Goal: Task Accomplishment & Management: Use online tool/utility

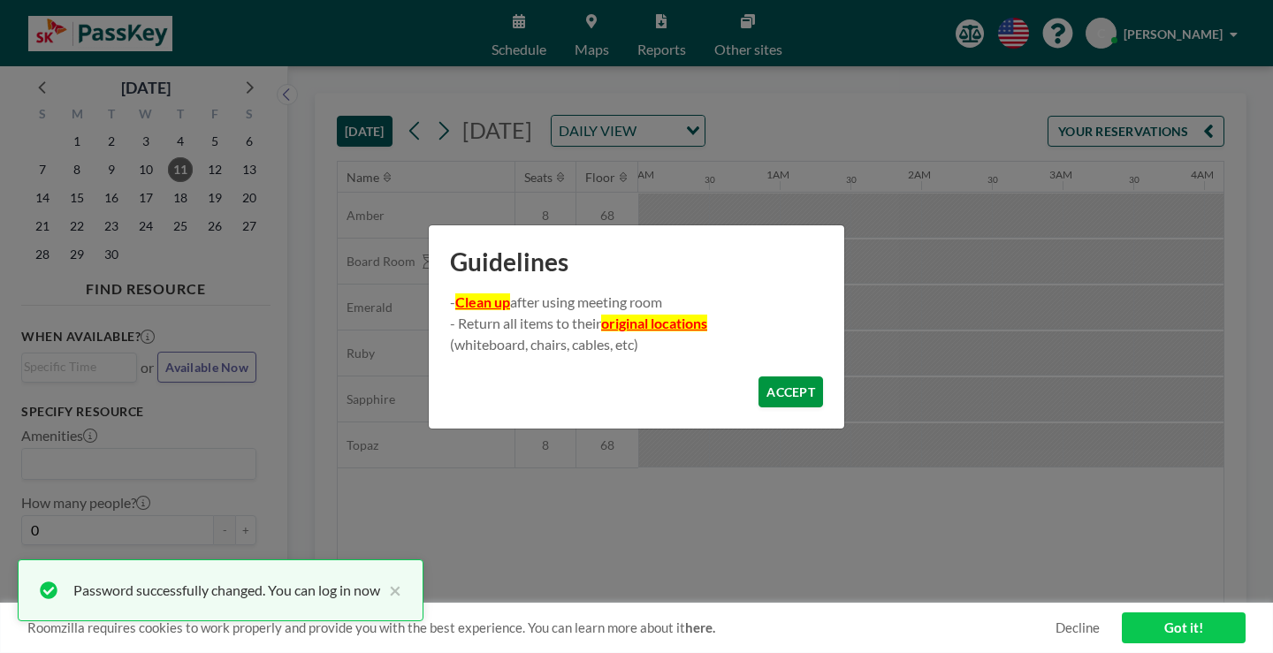
scroll to position [0, 1724]
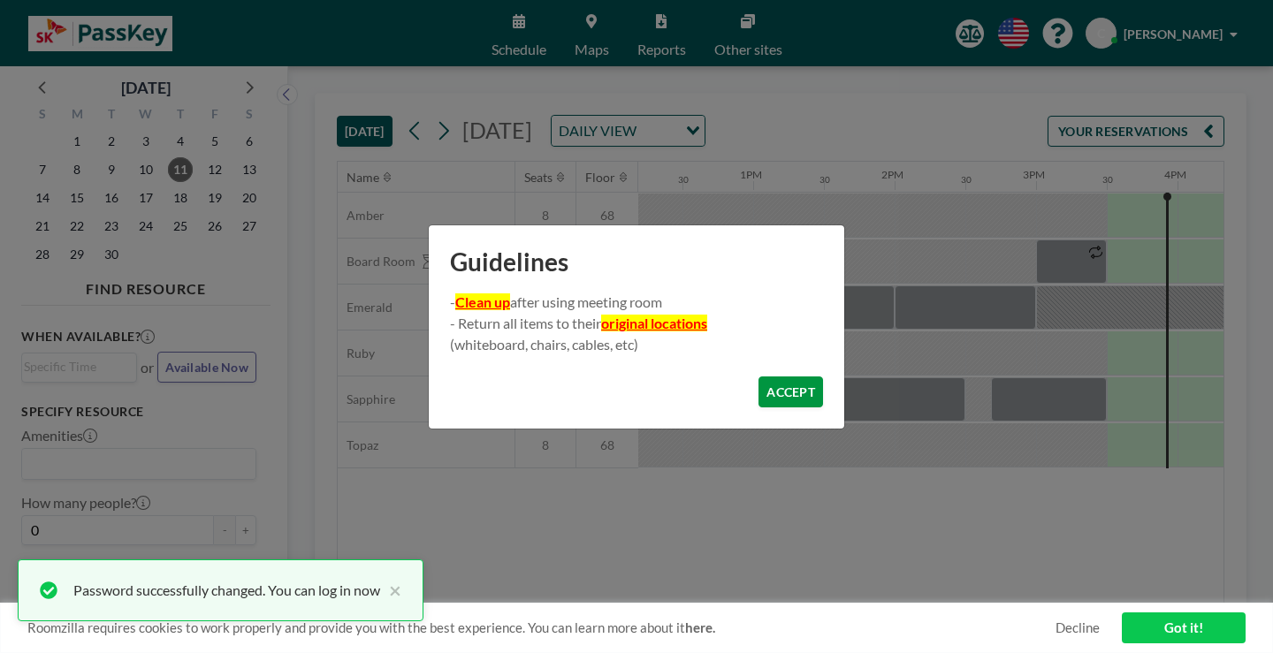
click at [772, 387] on button "ACCEPT" at bounding box center [790, 392] width 65 height 31
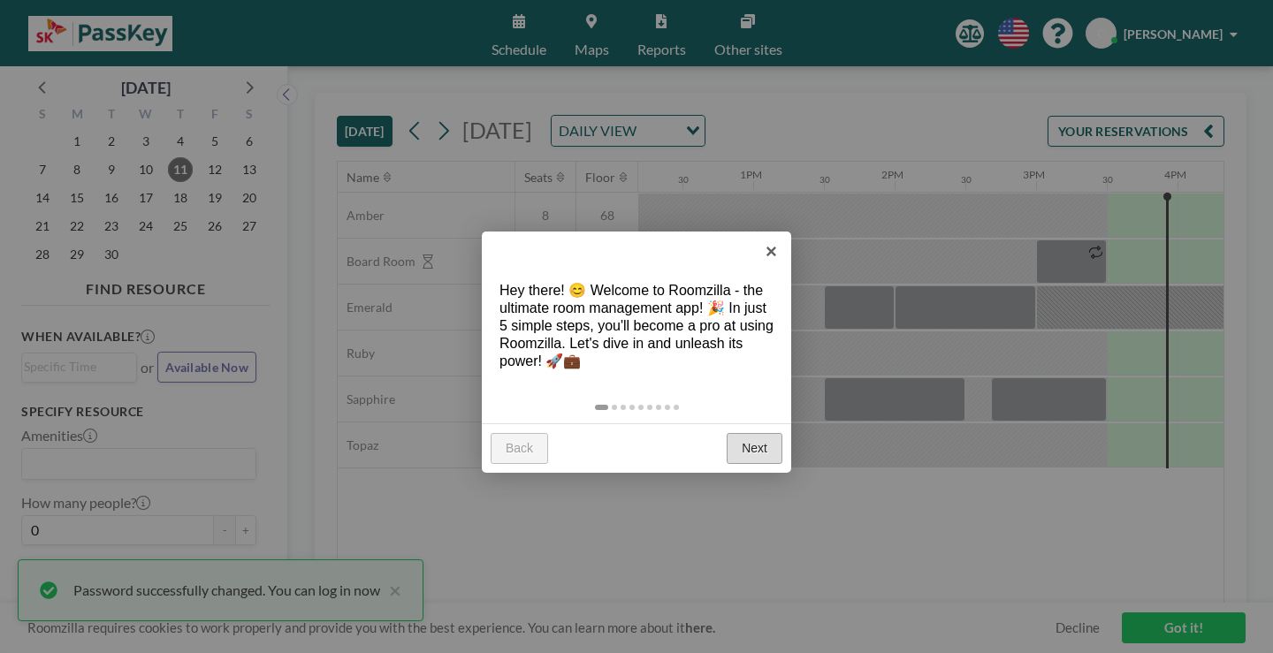
click at [766, 433] on link "Next" at bounding box center [755, 449] width 56 height 32
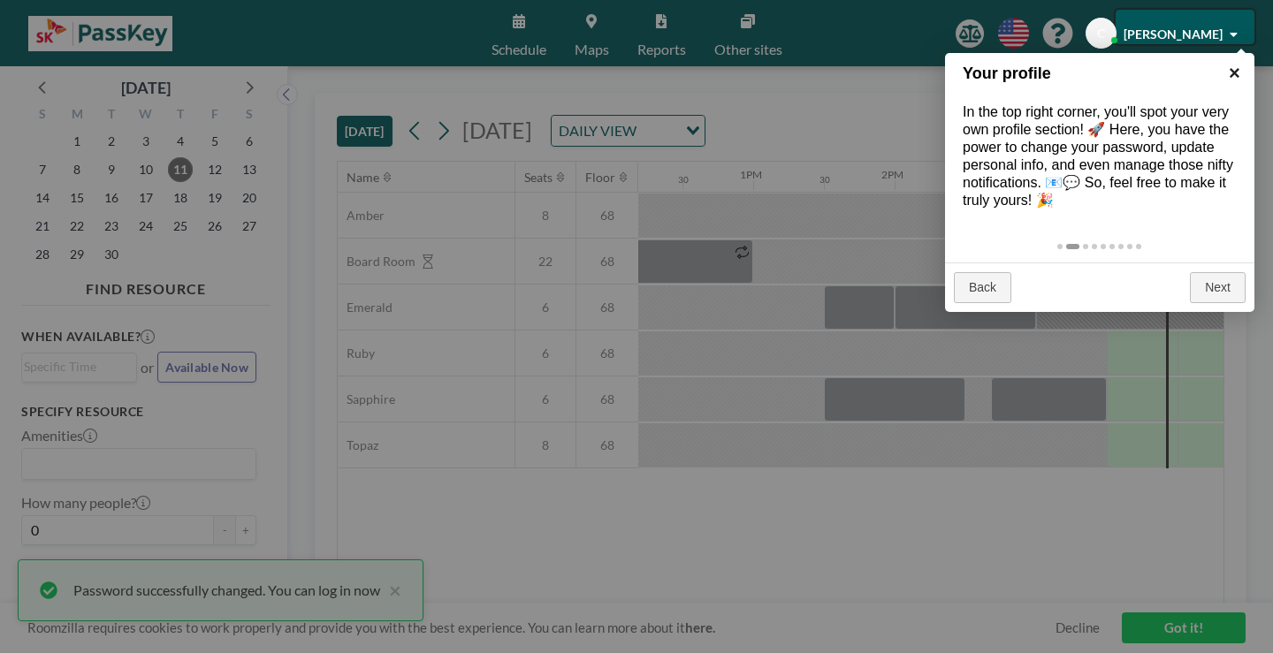
click at [1223, 73] on link "×" at bounding box center [1235, 73] width 40 height 40
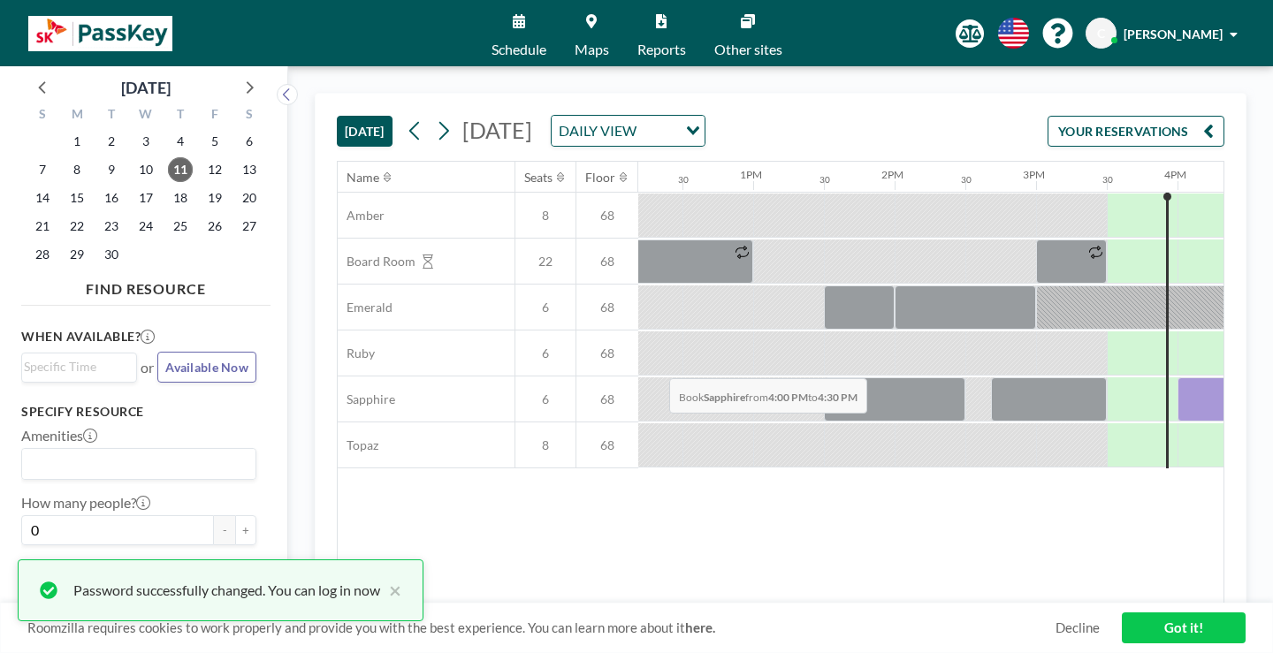
click at [1178, 377] on div at bounding box center [1213, 399] width 71 height 44
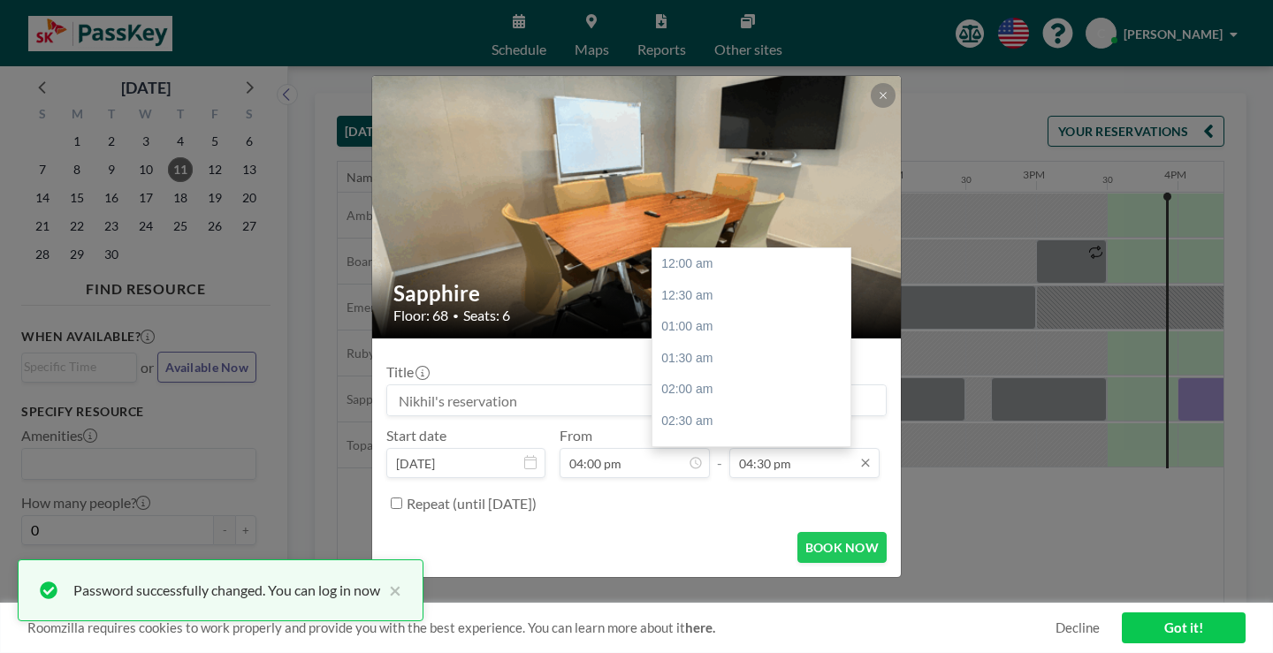
scroll to position [931, 0]
click at [657, 387] on div "05:00 pm" at bounding box center [755, 403] width 207 height 32
type input "05:00 pm"
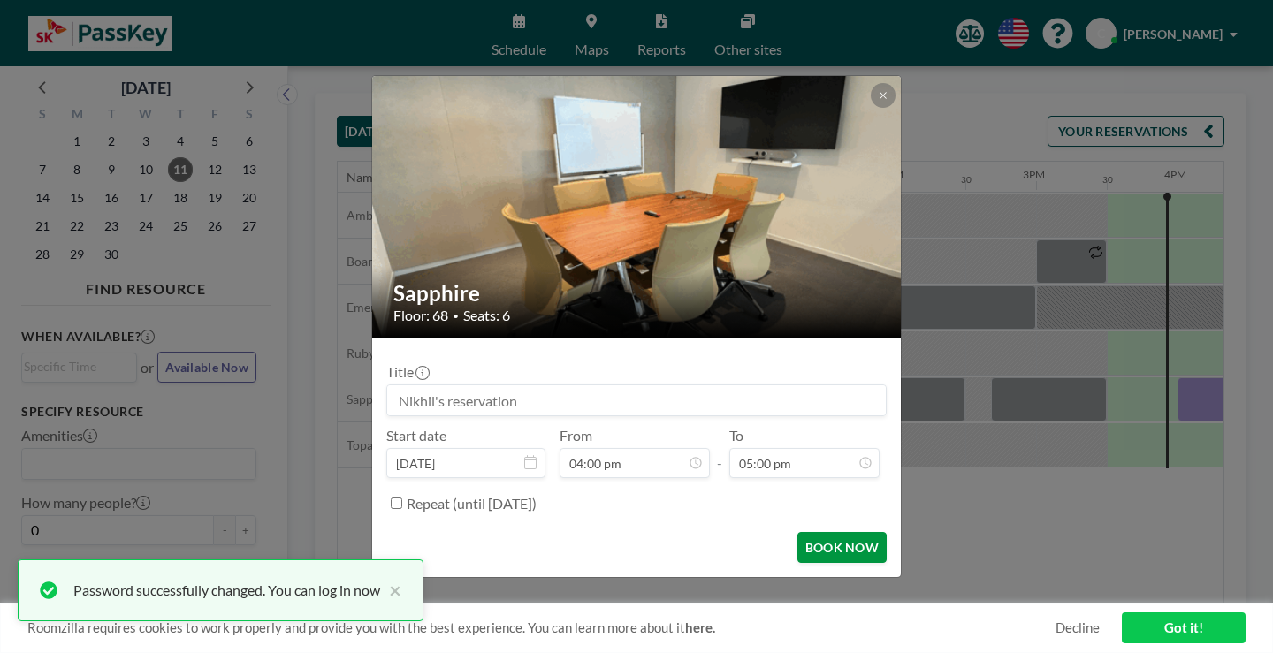
scroll to position [959, 0]
click at [797, 532] on button "BOOK NOW" at bounding box center [841, 547] width 89 height 31
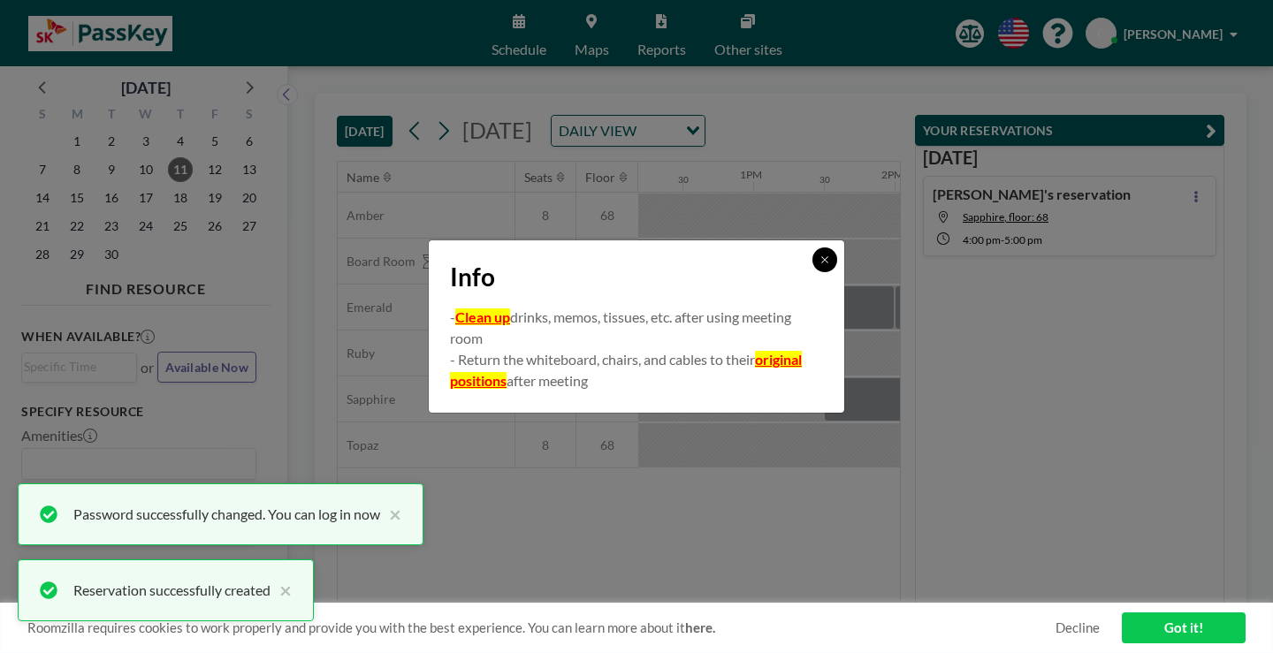
click at [812, 272] on button at bounding box center [824, 260] width 25 height 25
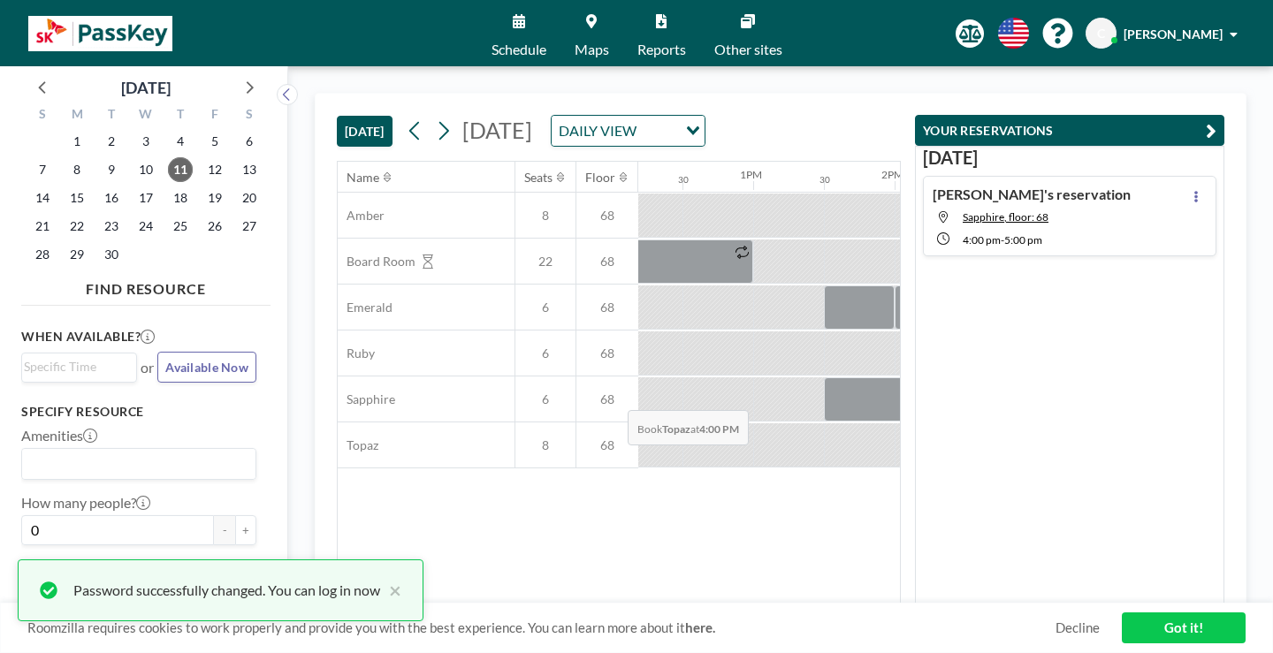
drag, startPoint x: 684, startPoint y: 321, endPoint x: 683, endPoint y: 369, distance: 47.7
click at [683, 369] on div "Amber 8 68 Board Room 22 68 Emerald 6 68 Ruby 6 68 Sapphire 6 68 Topaz 8 68" at bounding box center [461, 331] width 3695 height 276
drag, startPoint x: 706, startPoint y: 313, endPoint x: 664, endPoint y: 326, distance: 44.5
click at [1178, 377] on div at bounding box center [1248, 399] width 141 height 44
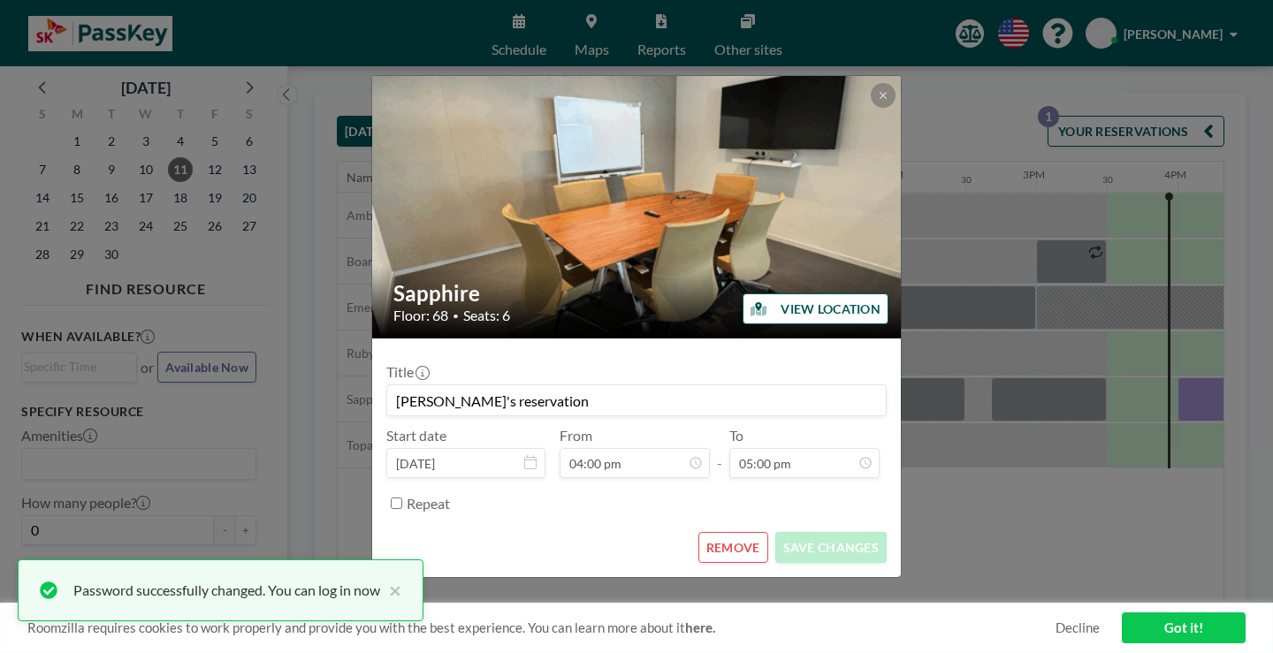
click at [735, 532] on button "REMOVE" at bounding box center [733, 547] width 70 height 31
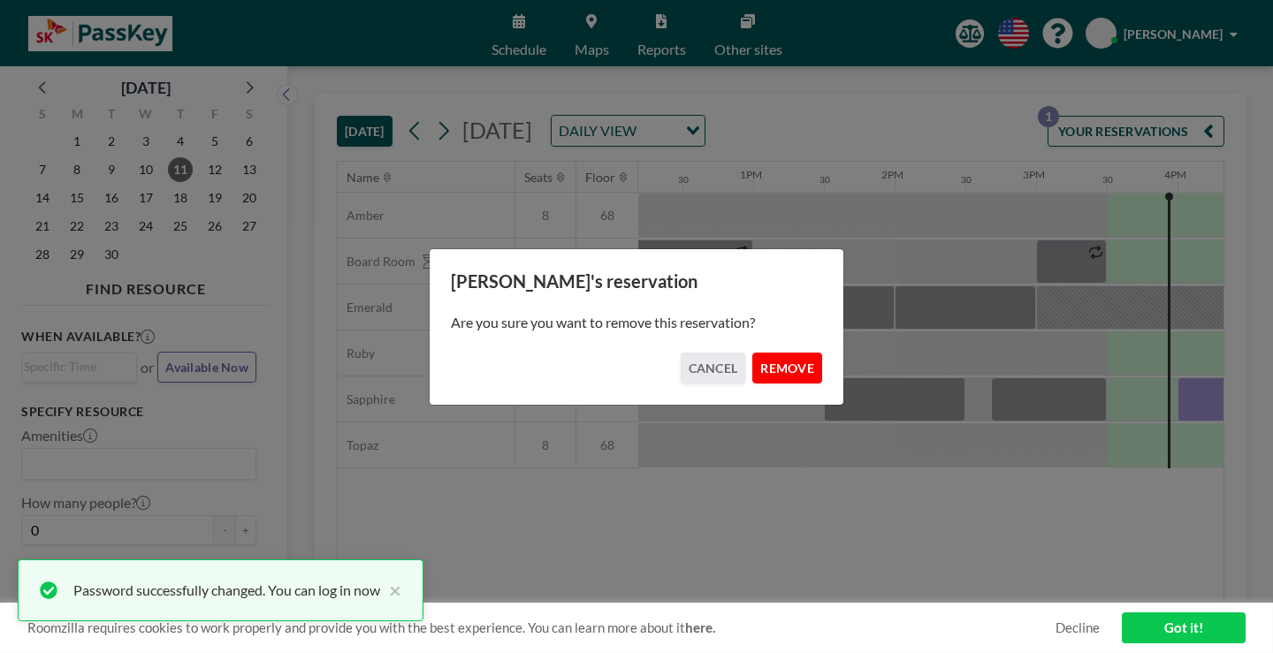
click at [752, 354] on button "REMOVE" at bounding box center [787, 368] width 70 height 31
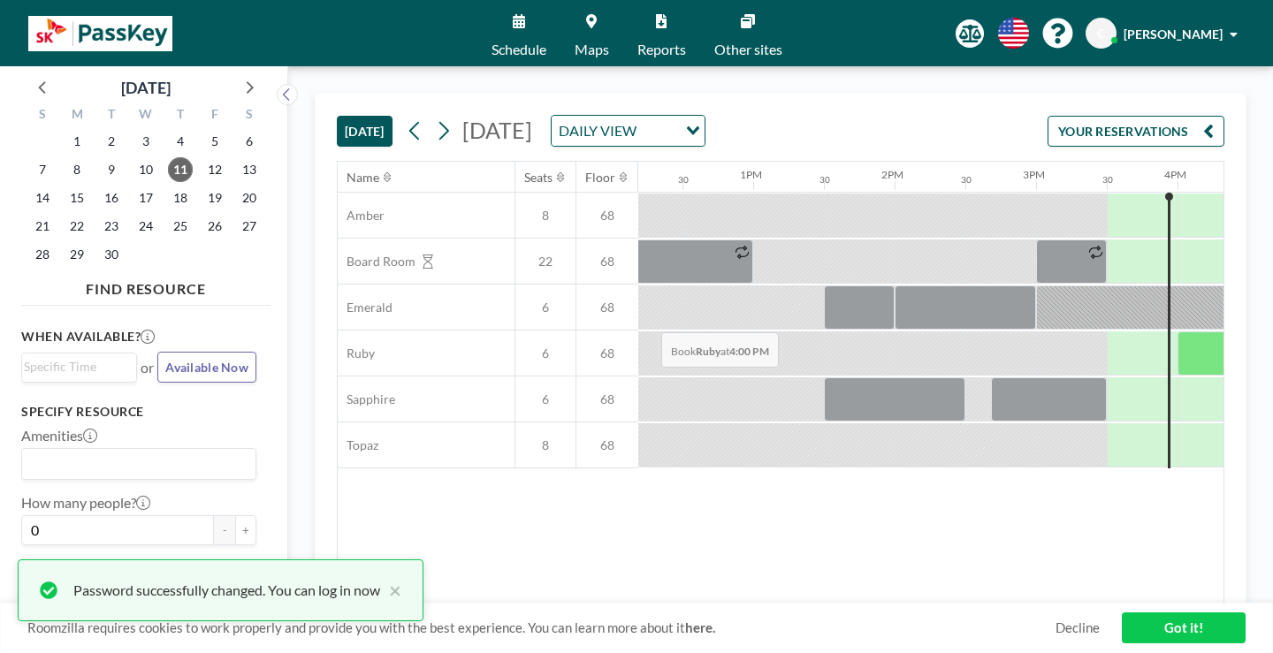
click at [1178, 332] on div at bounding box center [1213, 354] width 71 height 44
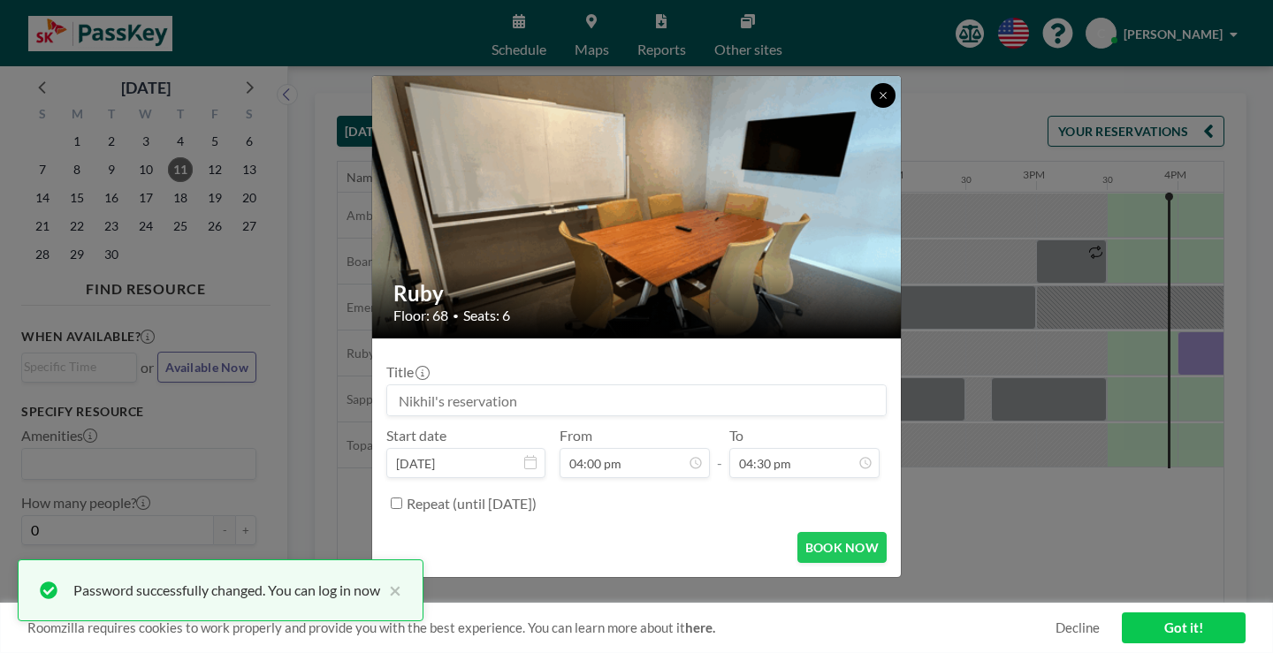
click at [878, 101] on icon at bounding box center [883, 95] width 11 height 11
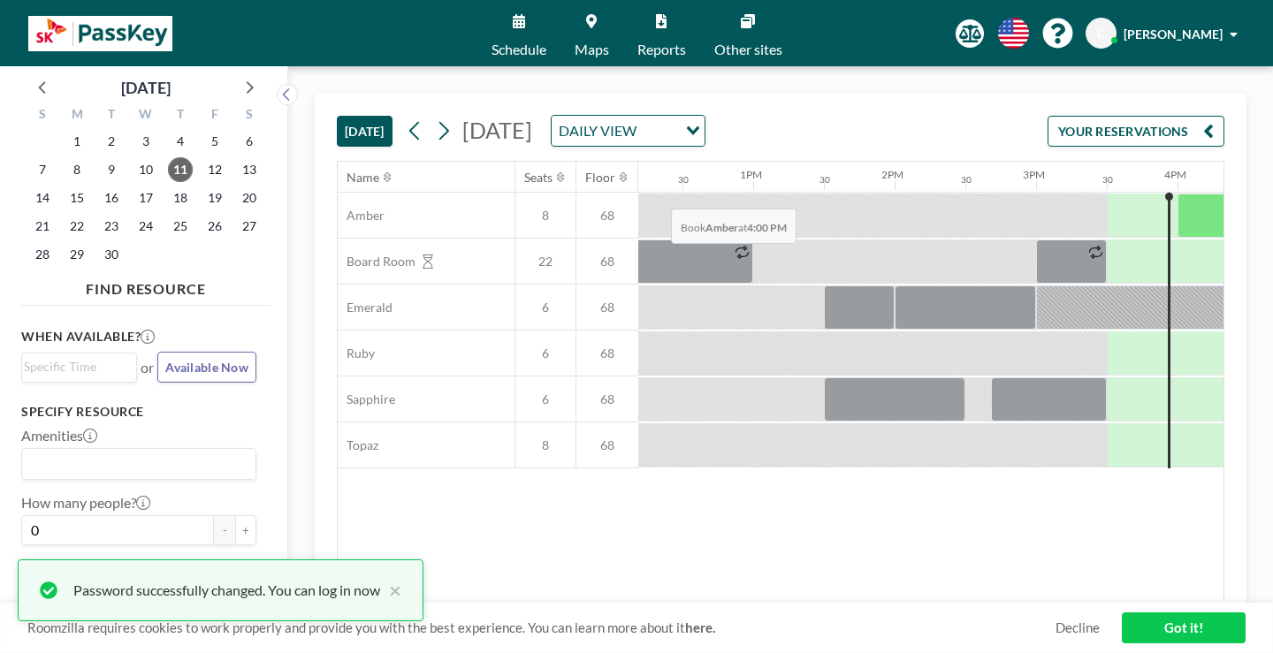
click at [1178, 194] on div at bounding box center [1213, 216] width 71 height 44
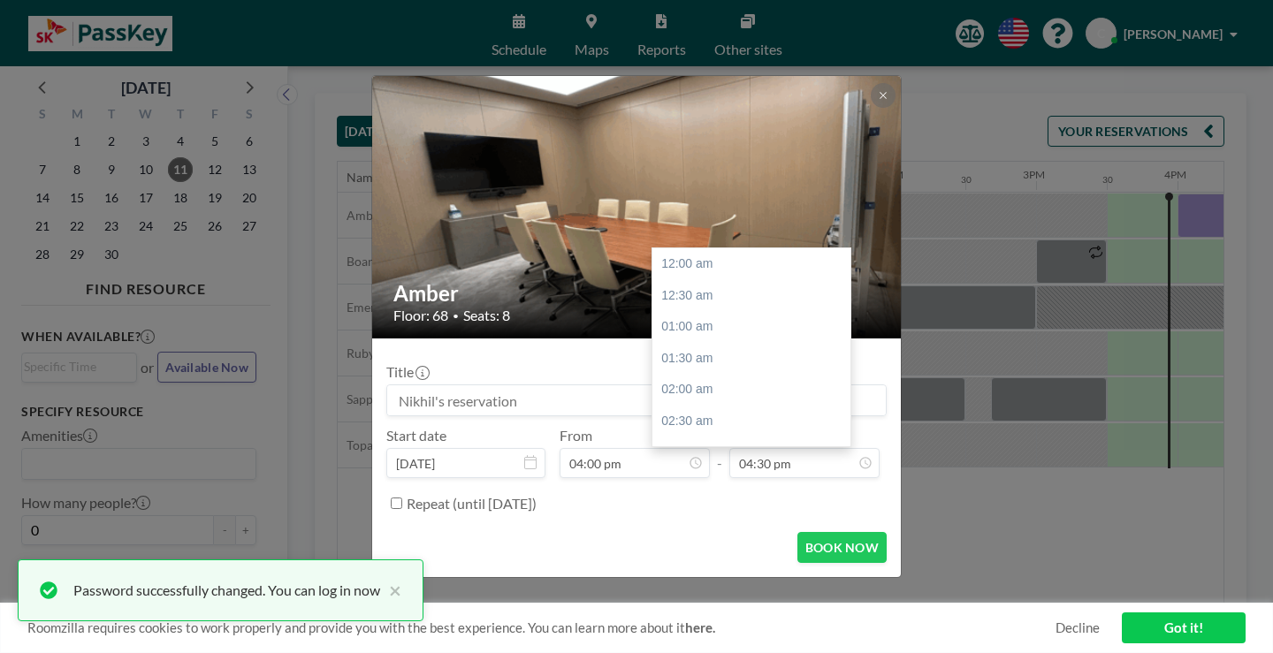
scroll to position [931, 0]
click at [690, 387] on div "05:00 pm" at bounding box center [755, 403] width 207 height 32
type input "05:00 pm"
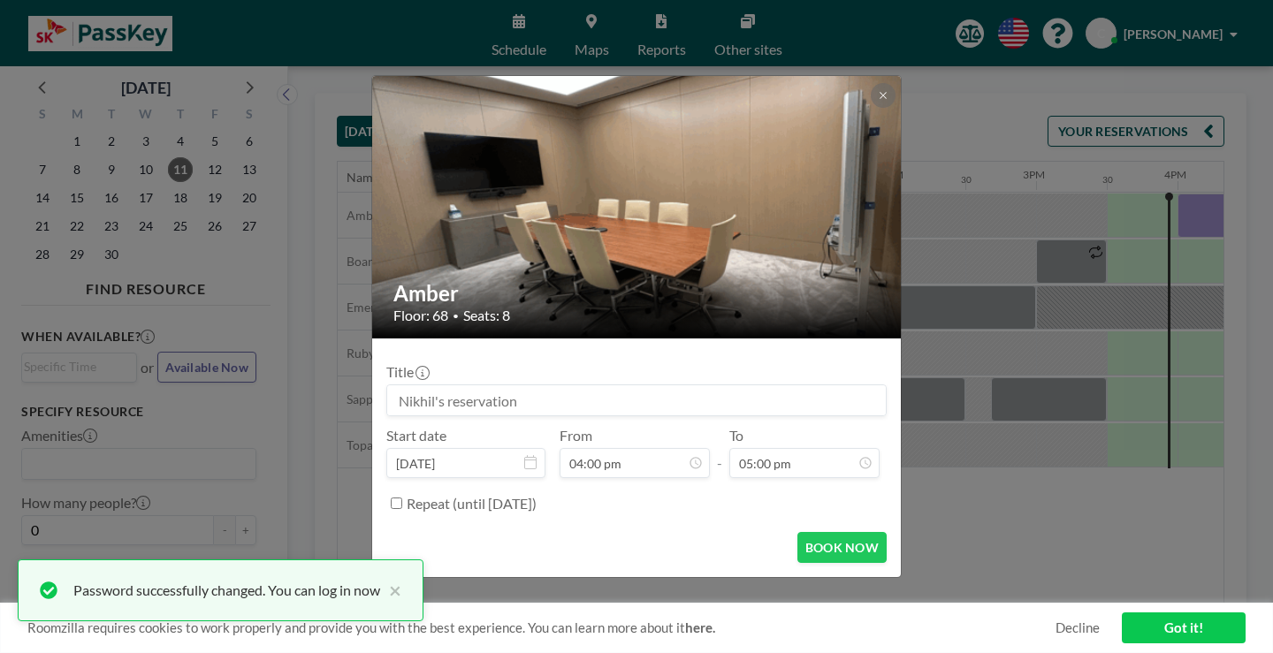
scroll to position [959, 0]
click at [871, 108] on button at bounding box center [883, 95] width 25 height 25
